Goal: Task Accomplishment & Management: Manage account settings

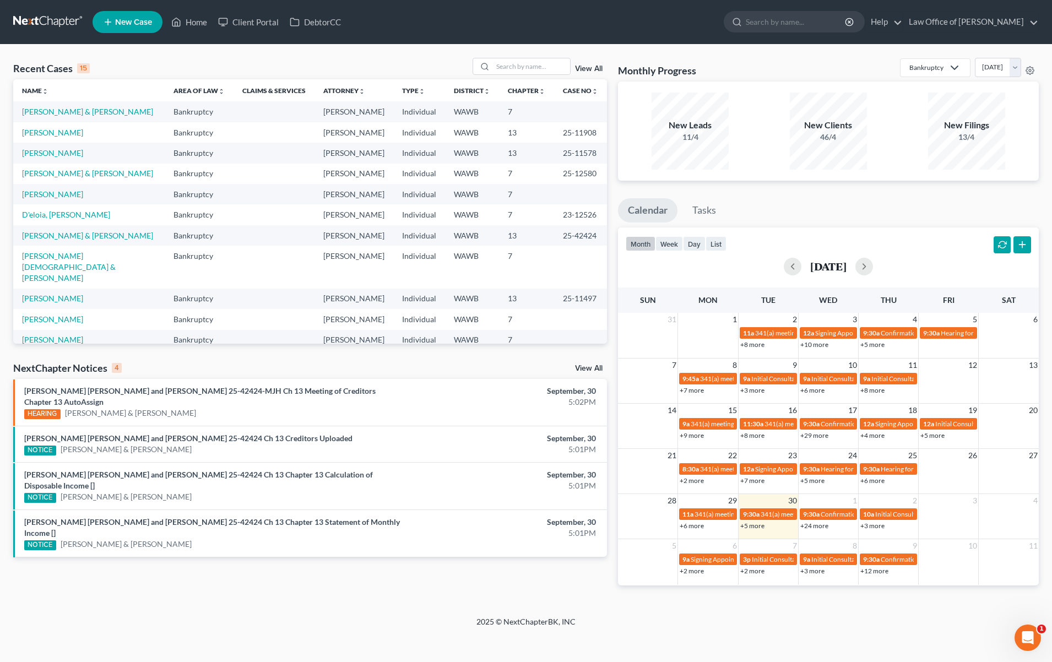
click at [587, 366] on link "View All" at bounding box center [589, 369] width 28 height 8
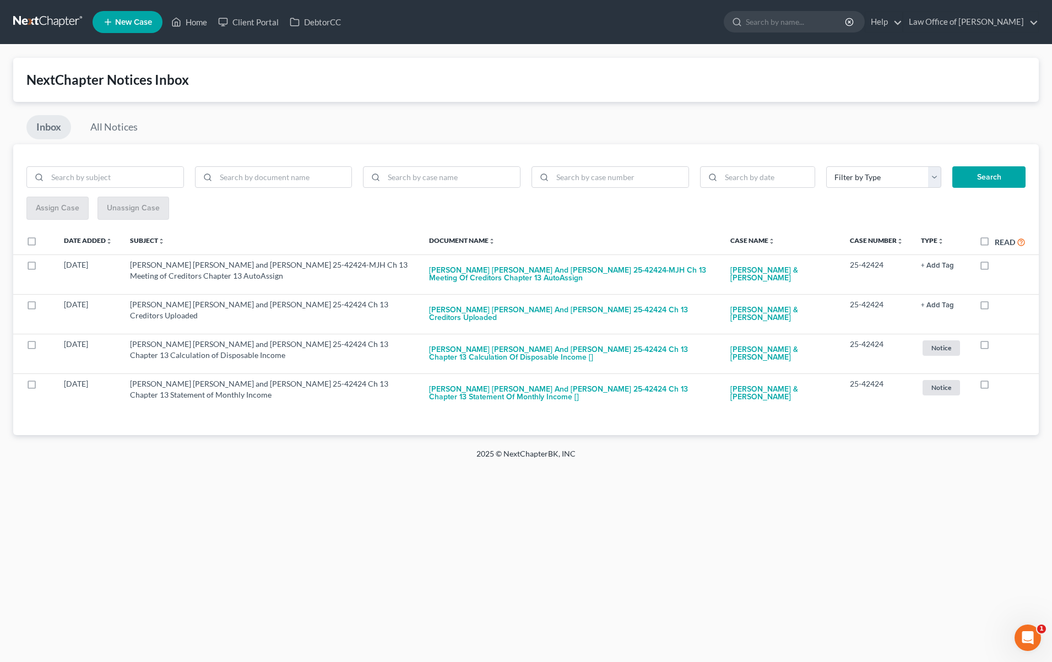
click at [995, 239] on label "Read" at bounding box center [1010, 242] width 31 height 13
click at [1000, 239] on input "Read" at bounding box center [1003, 239] width 7 height 7
checkbox input "true"
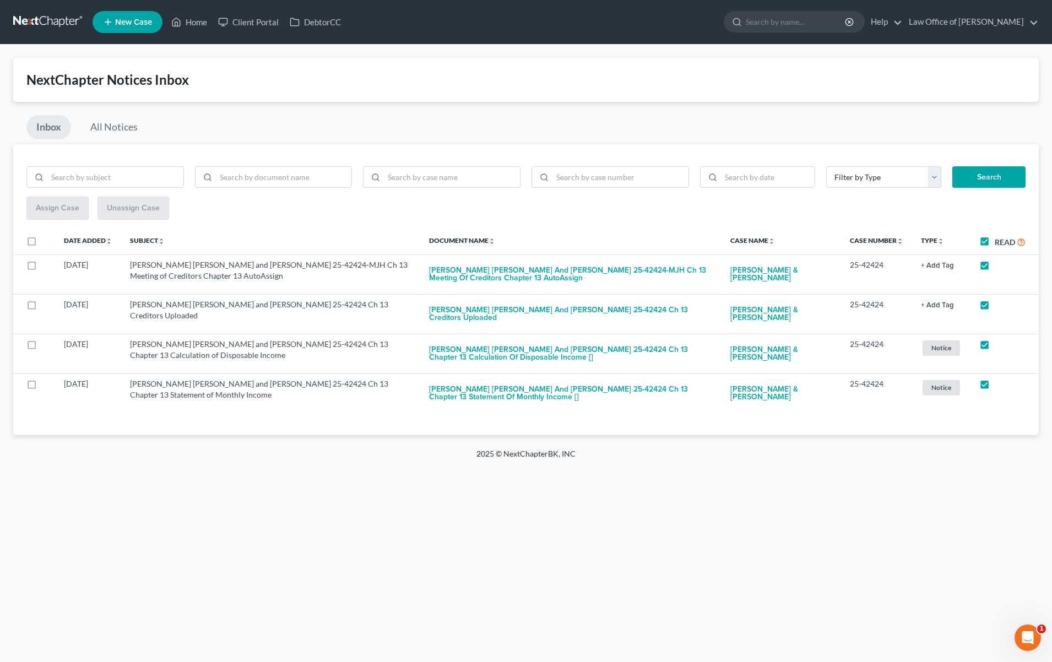
checkbox input "true"
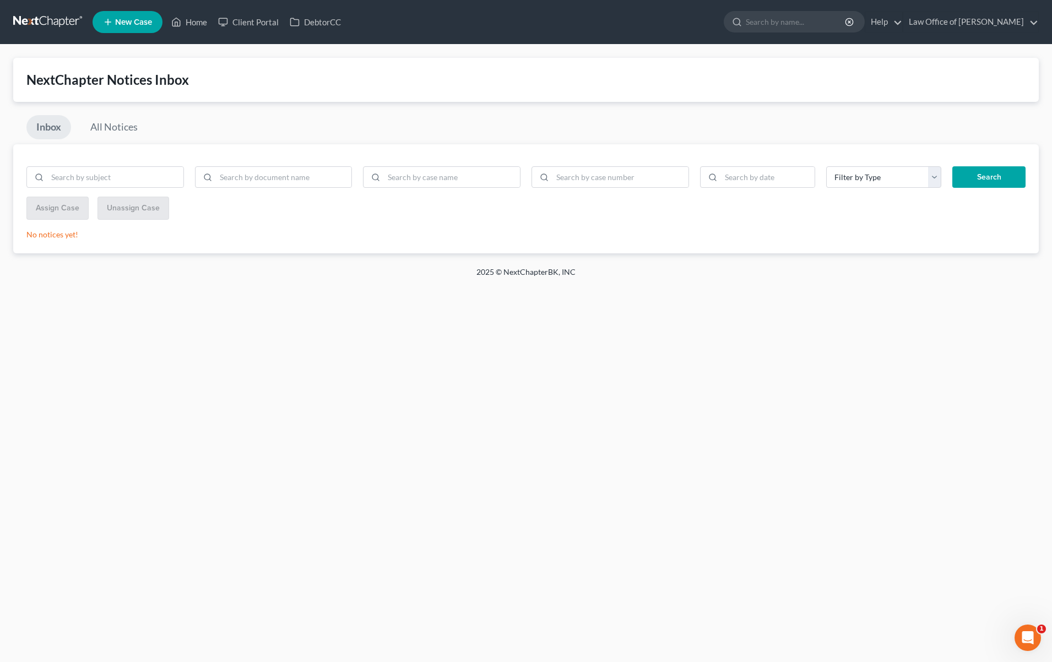
click at [34, 29] on link at bounding box center [48, 22] width 71 height 20
